Goal: Check status

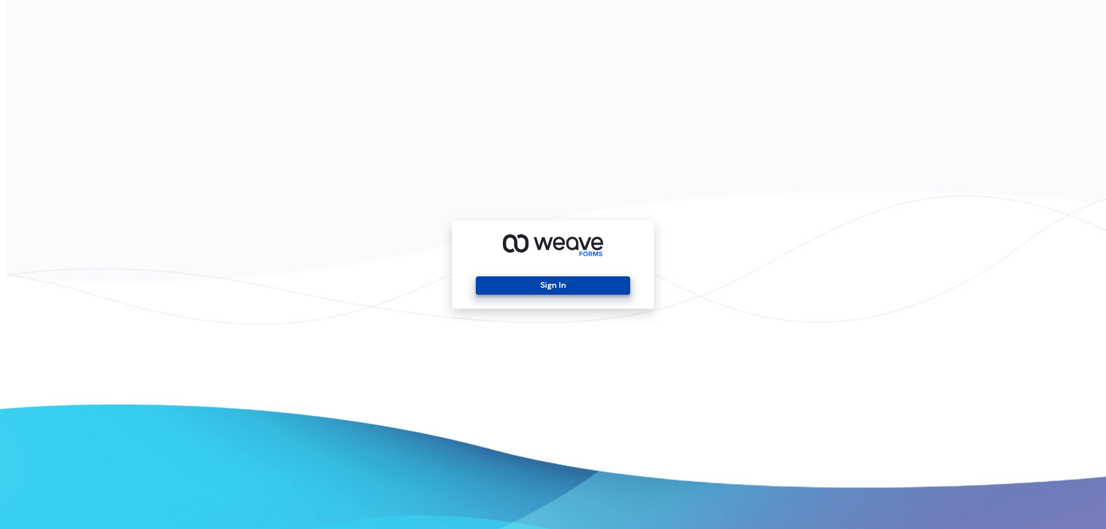
click at [532, 281] on button "Sign In" at bounding box center [553, 285] width 154 height 18
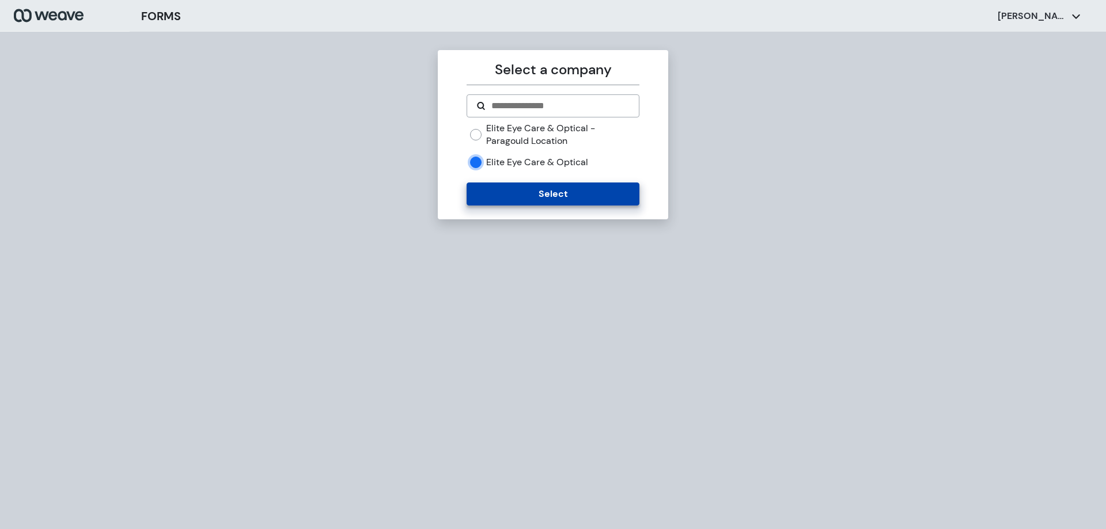
click at [498, 200] on button "Select" at bounding box center [552, 194] width 172 height 23
